Goal: Information Seeking & Learning: Learn about a topic

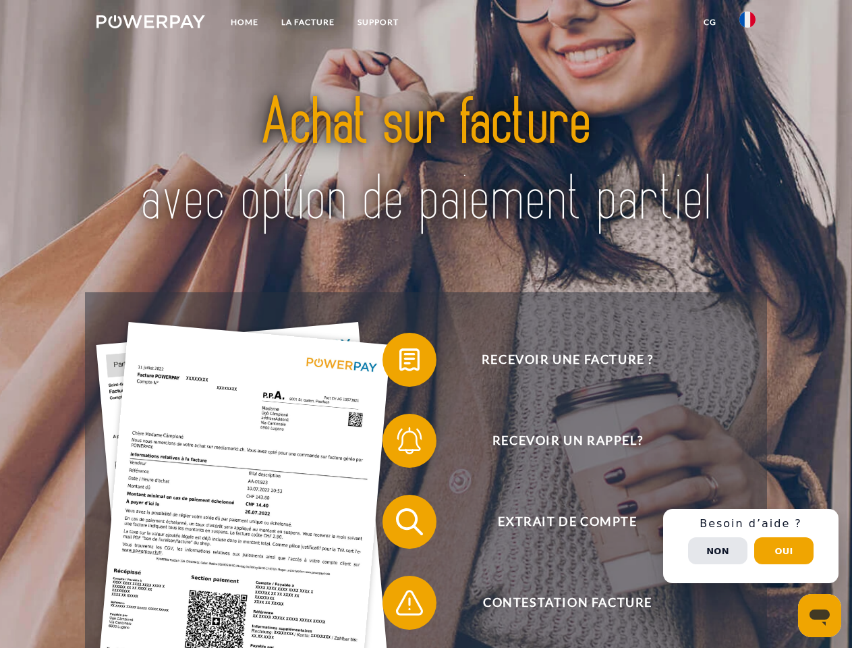
click at [150, 24] on img at bounding box center [150, 21] width 109 height 13
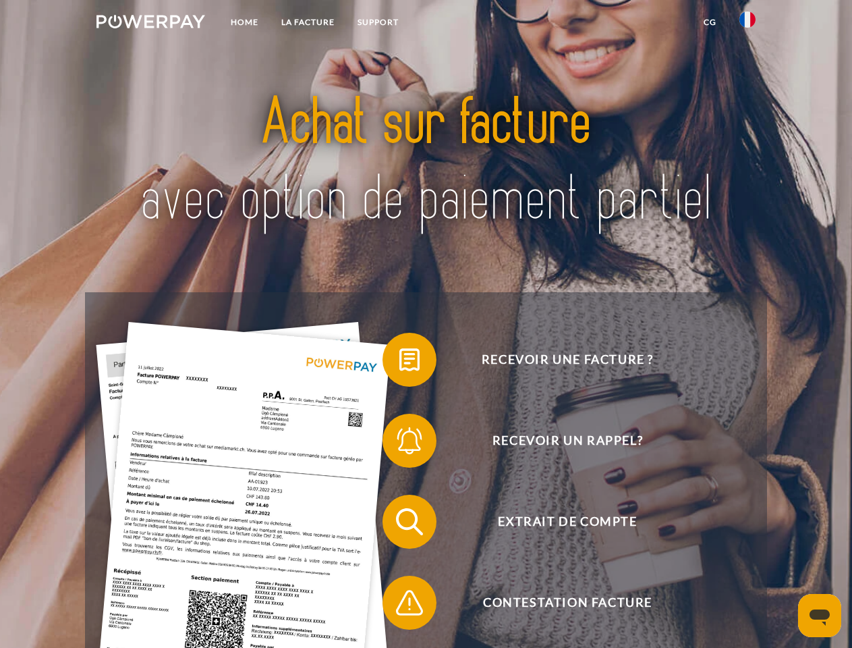
click at [747, 24] on img at bounding box center [747, 19] width 16 height 16
click at [710, 22] on link "CG" at bounding box center [710, 22] width 36 height 24
click at [399, 362] on span at bounding box center [388, 359] width 67 height 67
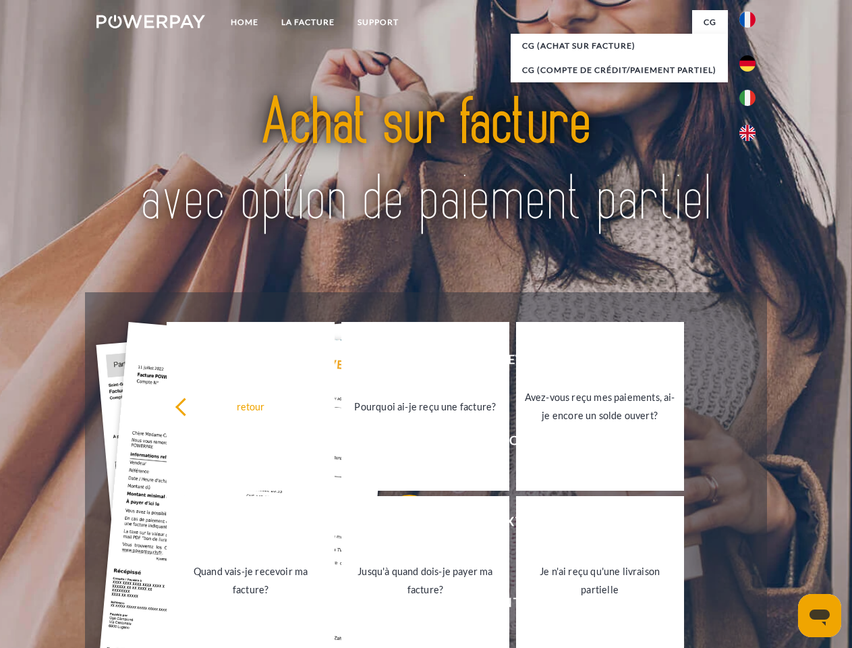
click at [335, 524] on link "Quand vais-je recevoir ma facture?" at bounding box center [251, 580] width 168 height 169
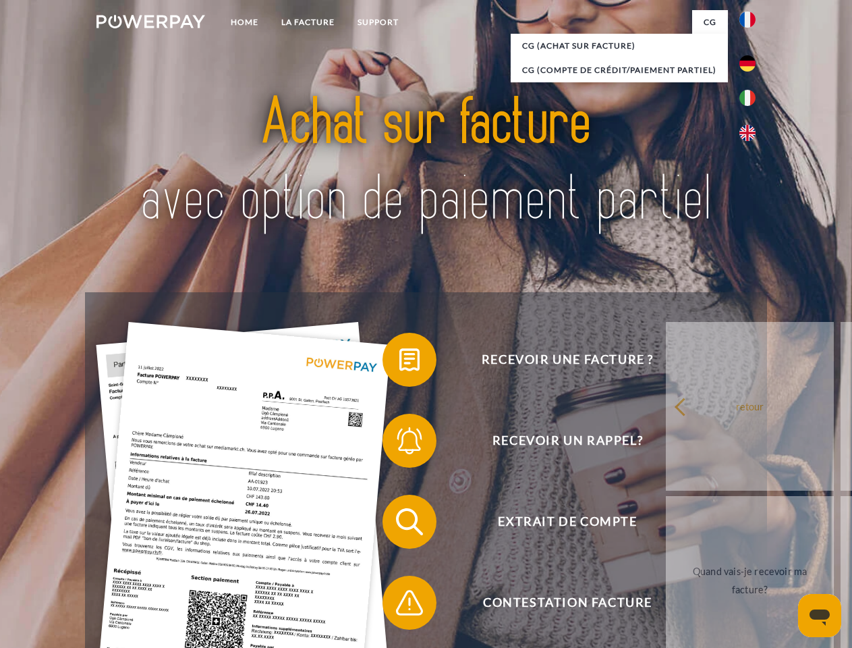
click at [399, 605] on span at bounding box center [388, 602] width 67 height 67
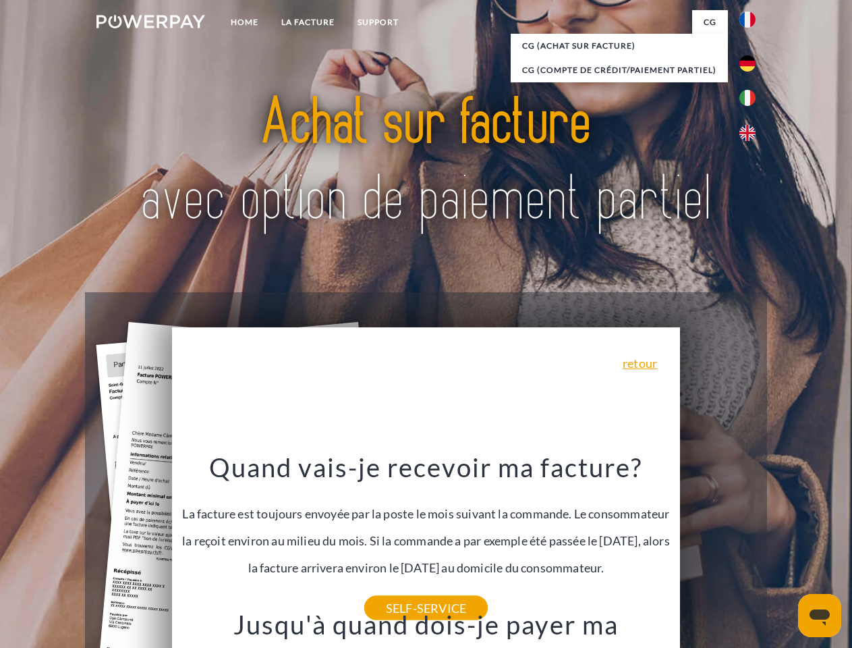
click at [718, 548] on span "Extrait de compte" at bounding box center [567, 521] width 331 height 54
click at [784, 550] on header "Home LA FACTURE Support" at bounding box center [426, 465] width 852 height 931
